Goal: Information Seeking & Learning: Find specific fact

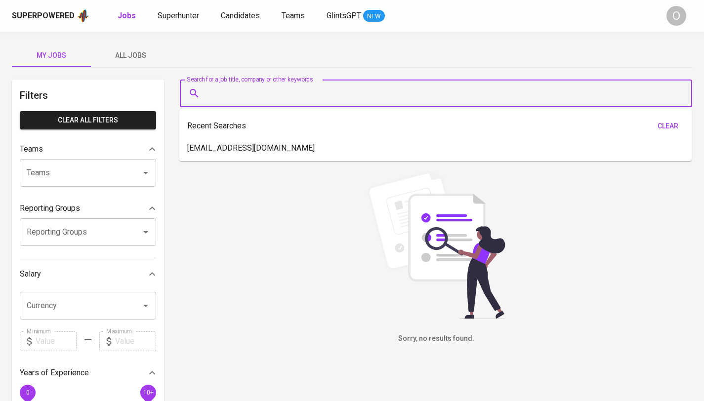
click at [303, 97] on input "Search for a job title, company or other keywords" at bounding box center [438, 93] width 469 height 19
paste input "[EMAIL_ADDRESS][DOMAIN_NAME]"
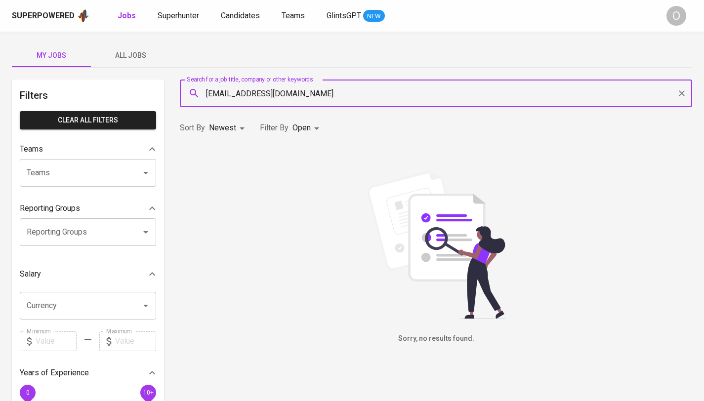
type input "[EMAIL_ADDRESS][DOMAIN_NAME]"
click at [672, 25] on div "O" at bounding box center [676, 16] width 20 height 20
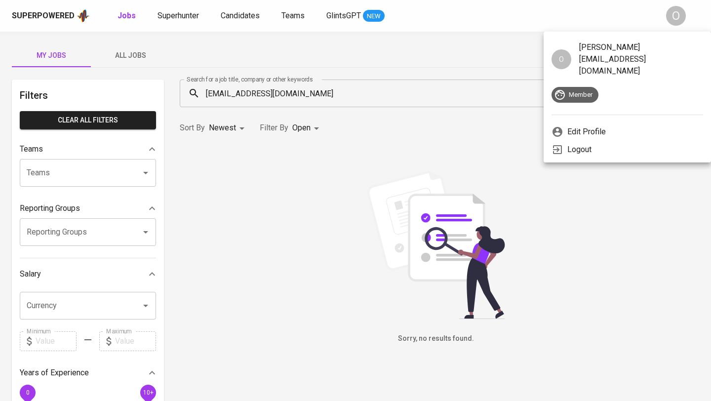
click at [672, 25] on div at bounding box center [355, 200] width 711 height 401
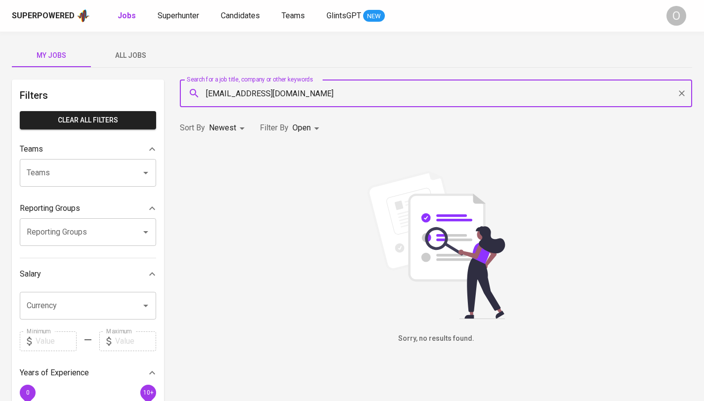
click at [327, 99] on input "[EMAIL_ADDRESS][DOMAIN_NAME]" at bounding box center [438, 93] width 469 height 19
click at [231, 16] on span "Candidates" at bounding box center [240, 15] width 39 height 9
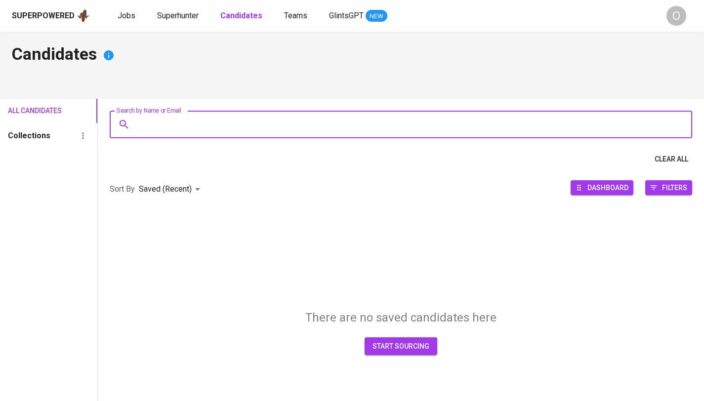
click at [240, 132] on input "Search by Name or Email" at bounding box center [403, 124] width 539 height 19
paste input "[EMAIL_ADDRESS][DOMAIN_NAME]"
type input "[EMAIL_ADDRESS][DOMAIN_NAME]"
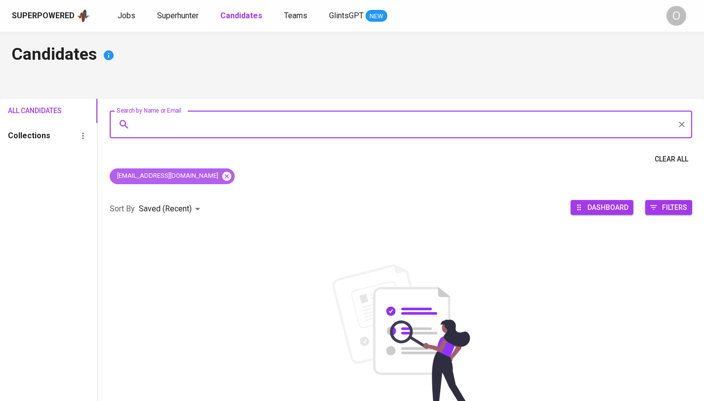
click at [221, 177] on icon at bounding box center [226, 176] width 11 height 11
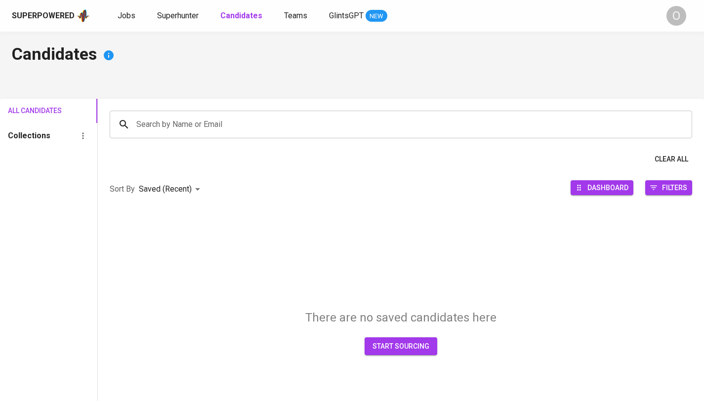
click at [175, 22] on div "Superpowered Jobs Superhunter Candidates Teams GlintsGPT NEW" at bounding box center [336, 15] width 649 height 15
click at [177, 18] on span "Superhunter" at bounding box center [177, 15] width 41 height 9
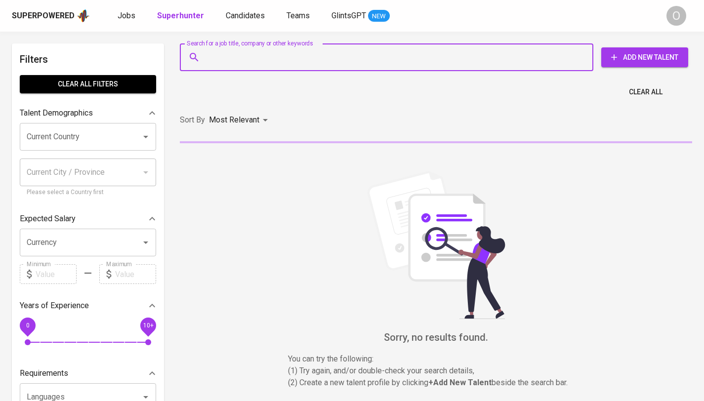
click at [241, 52] on input "Search for a job title, company or other keywords" at bounding box center [389, 57] width 370 height 19
paste input "[EMAIL_ADDRESS][DOMAIN_NAME]"
type input "[EMAIL_ADDRESS][DOMAIN_NAME]"
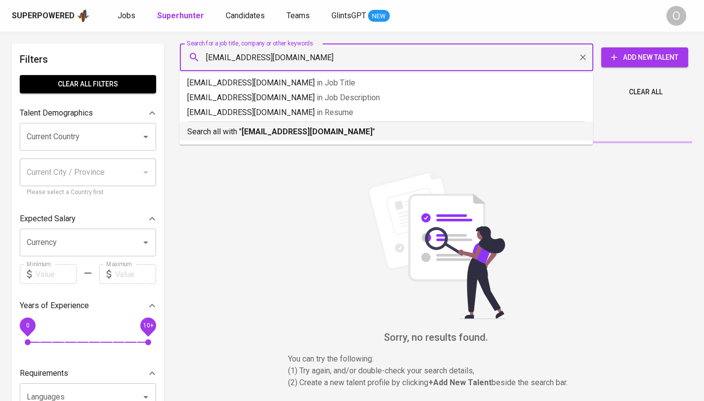
click at [244, 137] on p "Search all with " [EMAIL_ADDRESS][DOMAIN_NAME] "" at bounding box center [386, 132] width 398 height 12
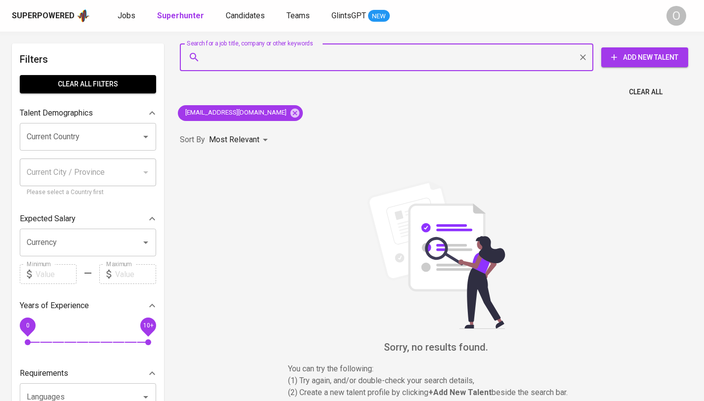
click at [286, 51] on input "Search for a job title, company or other keywords" at bounding box center [389, 57] width 370 height 19
paste input "[PERSON_NAME] Nupus"
type input "[PERSON_NAME] Nupus"
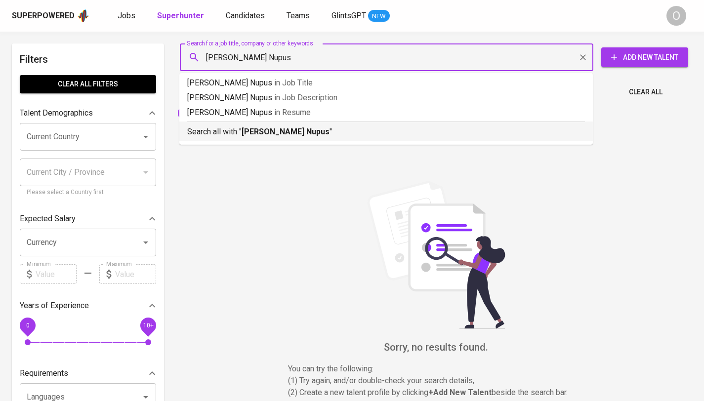
click at [255, 130] on b "[PERSON_NAME] Nupus" at bounding box center [286, 131] width 88 height 9
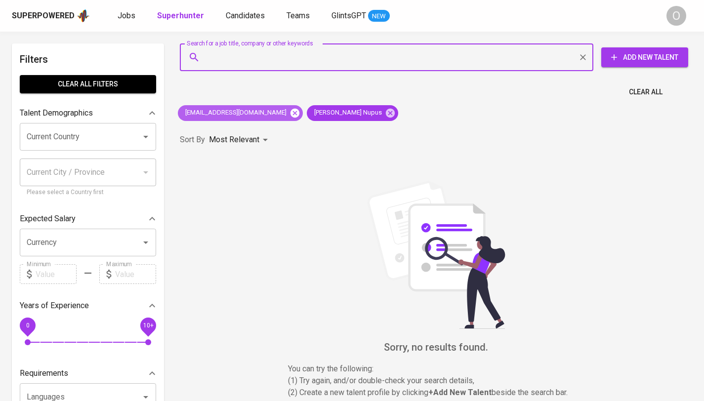
click at [290, 115] on icon at bounding box center [294, 112] width 9 height 9
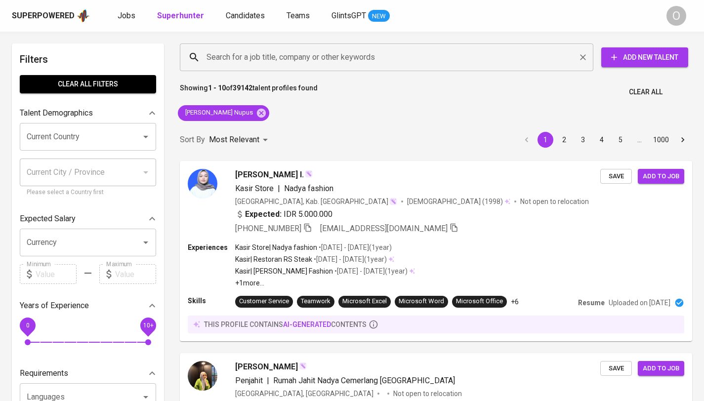
click at [327, 61] on input "Search for a job title, company or other keywords" at bounding box center [389, 57] width 370 height 19
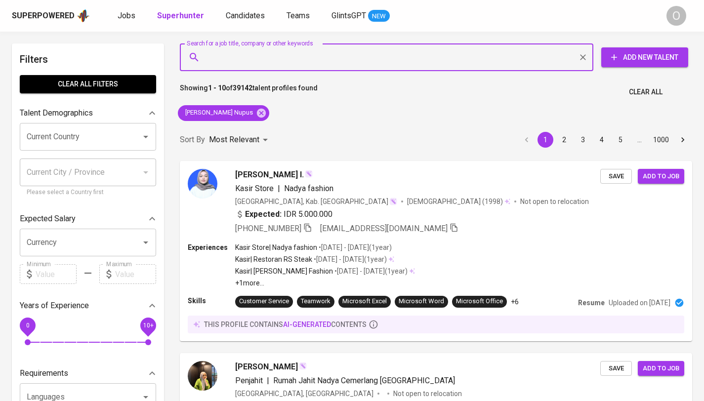
paste input "[EMAIL_ADDRESS][DOMAIN_NAME]"
type input "[EMAIL_ADDRESS][DOMAIN_NAME]"
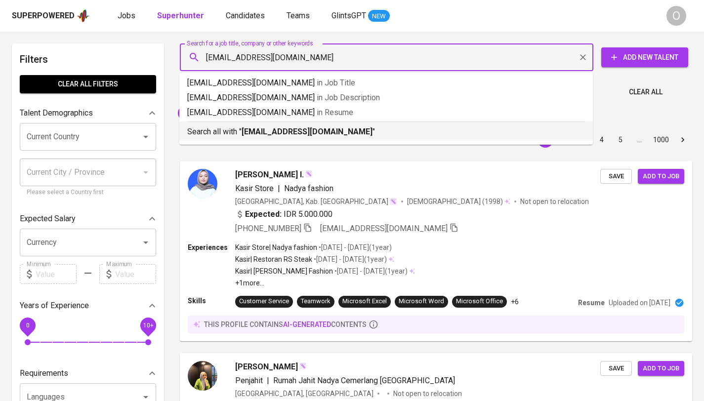
click at [273, 129] on b "[EMAIL_ADDRESS][DOMAIN_NAME]" at bounding box center [307, 131] width 131 height 9
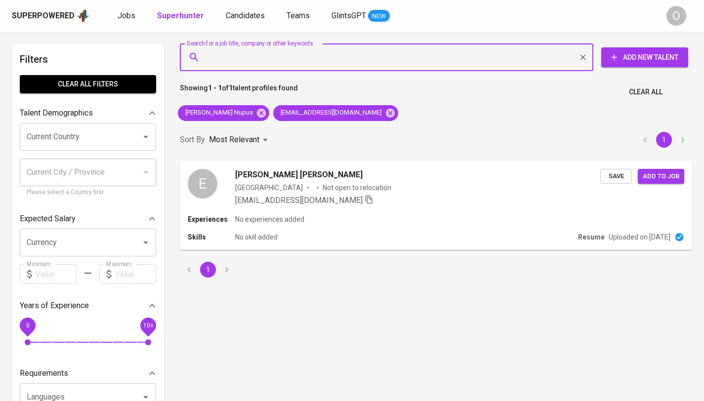
paste input "[PERSON_NAME][EMAIL_ADDRESS][DOMAIN_NAME]"
type input "[PERSON_NAME][EMAIL_ADDRESS][DOMAIN_NAME]"
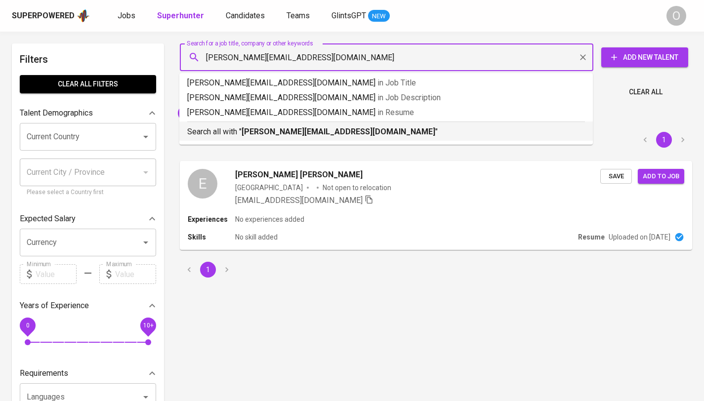
click at [276, 132] on b "[PERSON_NAME][EMAIL_ADDRESS][DOMAIN_NAME]" at bounding box center [339, 131] width 194 height 9
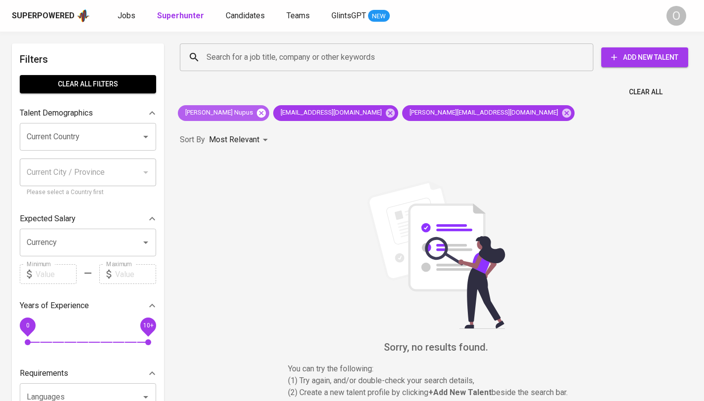
click at [266, 113] on icon at bounding box center [261, 112] width 9 height 9
click at [289, 115] on icon at bounding box center [294, 113] width 11 height 11
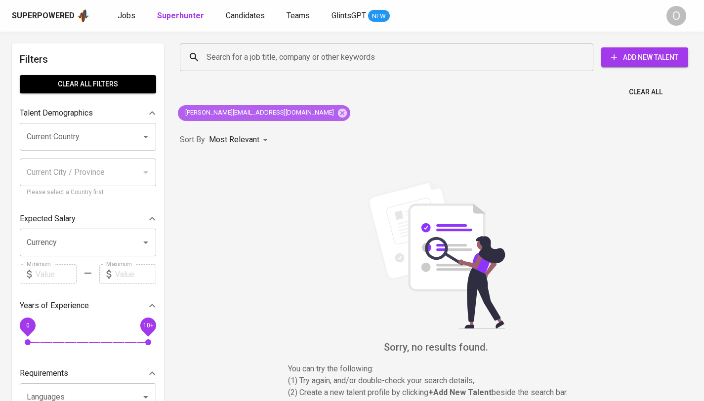
click at [260, 110] on span "[PERSON_NAME][EMAIL_ADDRESS][DOMAIN_NAME]" at bounding box center [259, 112] width 162 height 9
click at [268, 56] on input "Search for a job title, company or other keywords" at bounding box center [389, 57] width 370 height 19
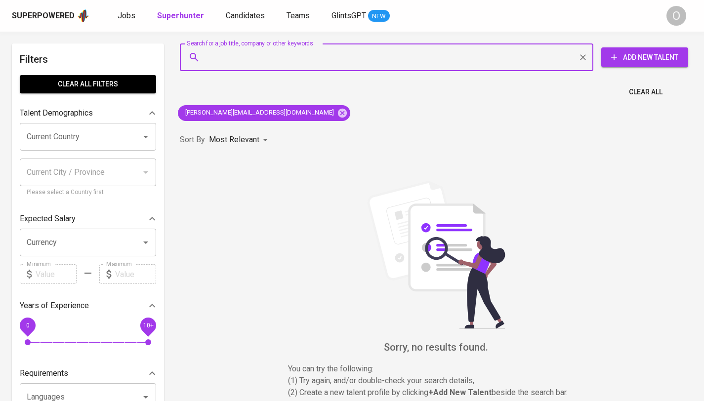
paste input "[PERSON_NAME][EMAIL_ADDRESS][DOMAIN_NAME]"
type input "[PERSON_NAME][EMAIL_ADDRESS][DOMAIN_NAME]"
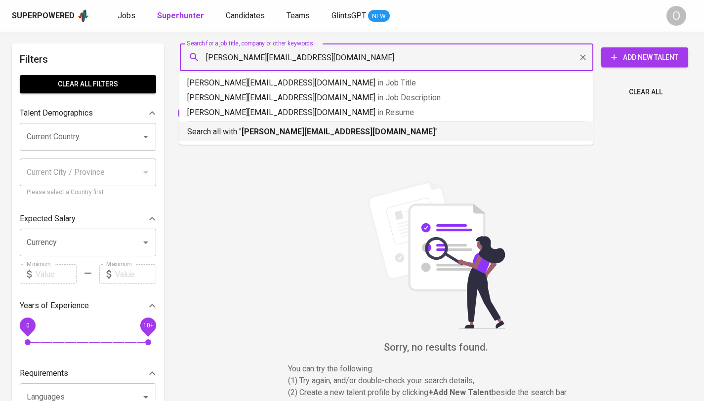
click at [293, 133] on b "[PERSON_NAME][EMAIL_ADDRESS][DOMAIN_NAME]" at bounding box center [339, 131] width 194 height 9
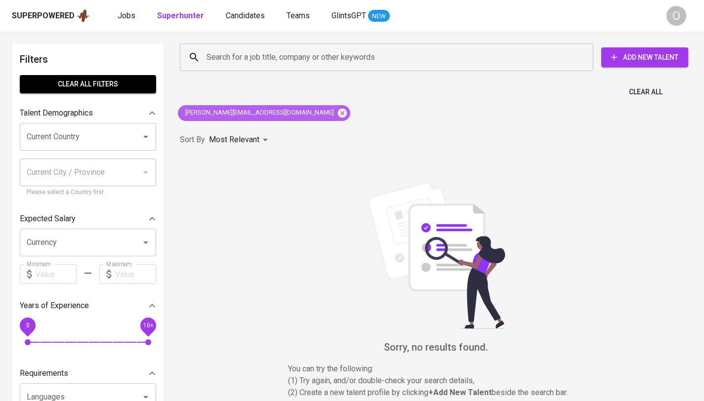
click at [338, 108] on icon at bounding box center [342, 112] width 9 height 9
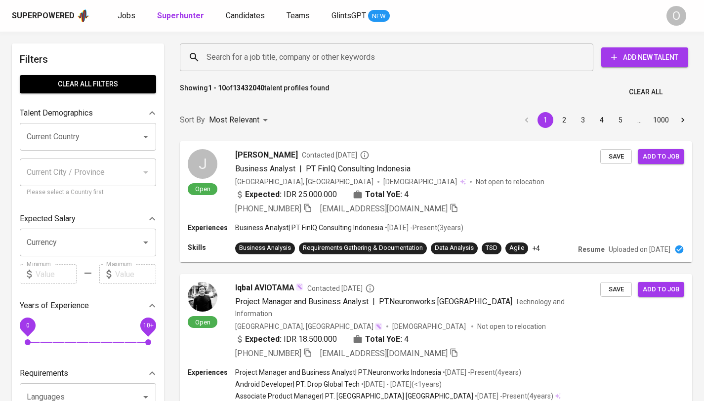
click at [304, 57] on input "Search for a job title, company or other keywords" at bounding box center [389, 57] width 370 height 19
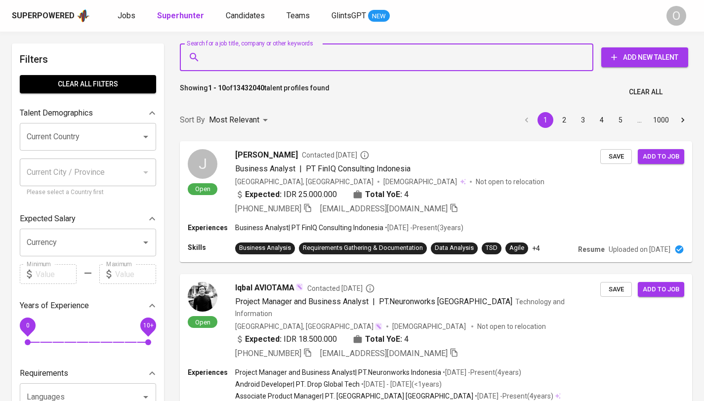
paste input "[PERSON_NAME][EMAIL_ADDRESS][DOMAIN_NAME]"
type input "[PERSON_NAME][EMAIL_ADDRESS][DOMAIN_NAME]"
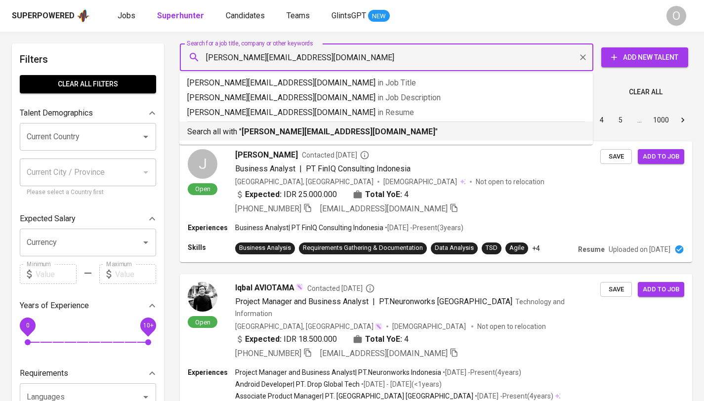
click at [282, 129] on b "[PERSON_NAME][EMAIL_ADDRESS][DOMAIN_NAME]" at bounding box center [339, 131] width 194 height 9
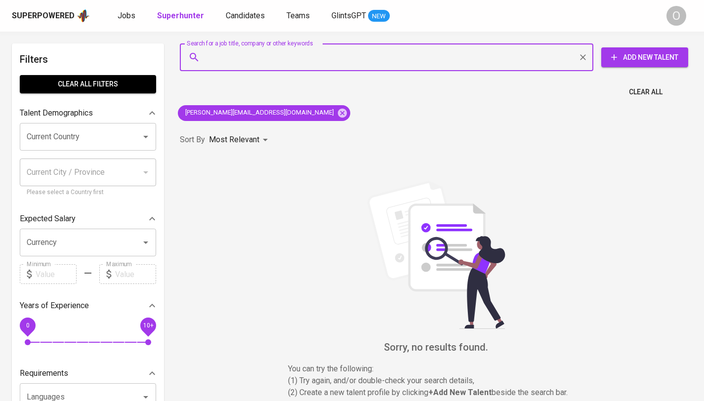
paste input "[PERSON_NAME] Aji"
type input "[PERSON_NAME] Aji"
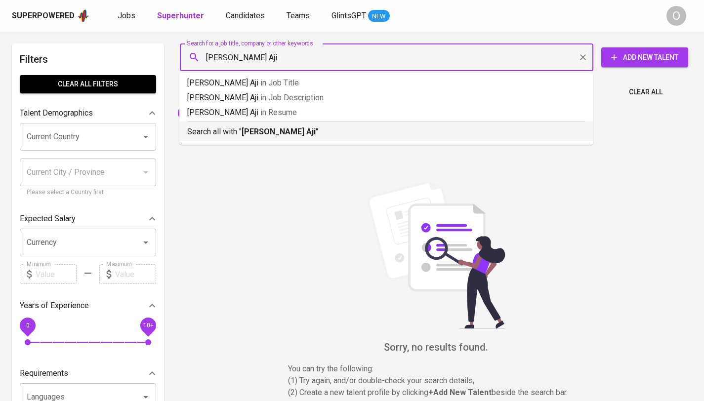
click at [249, 131] on b "[PERSON_NAME] Aji" at bounding box center [279, 131] width 74 height 9
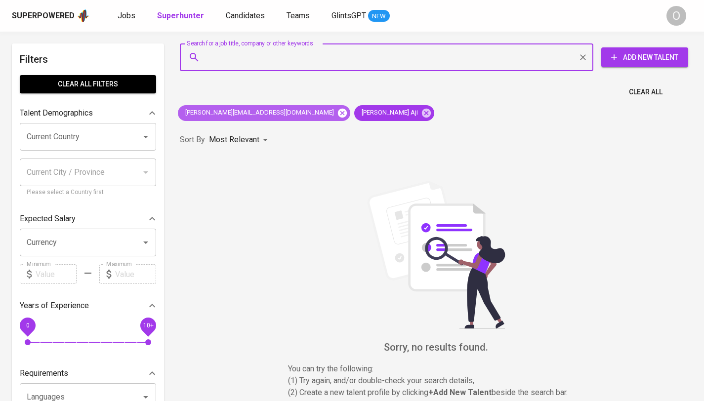
click at [338, 113] on icon at bounding box center [342, 112] width 9 height 9
